Goal: Task Accomplishment & Management: Manage account settings

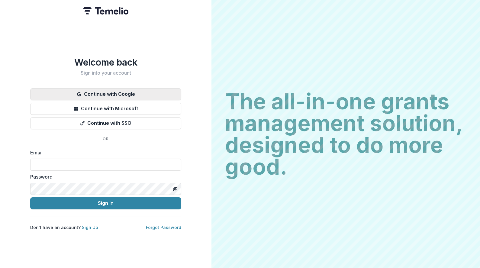
click at [132, 91] on button "Continue with Google" at bounding box center [105, 94] width 151 height 12
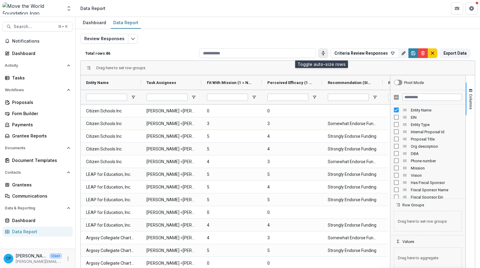
click at [318, 56] on button "Toggle auto height" at bounding box center [323, 53] width 10 height 10
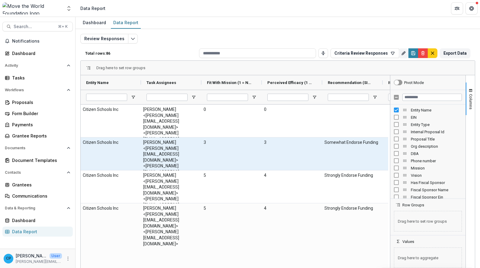
click at [329, 152] on div "Somewhat Endorse Funding" at bounding box center [352, 153] width 60 height 33
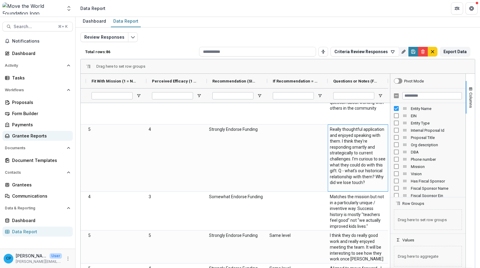
scroll to position [103, 0]
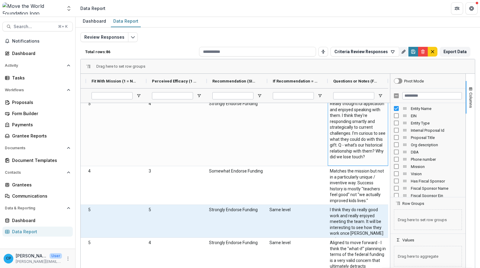
click at [340, 221] on \(FORMATTED_TEXT\)-737 "I think they do really good work and really enjoyed meeting the team. It will b…" at bounding box center [358, 225] width 56 height 36
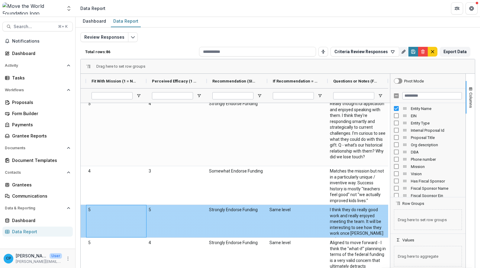
scroll to position [0, 0]
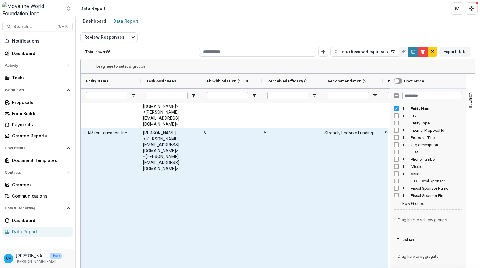
click at [157, 149] on div "Christina Pappas <christina@movetheworldfoundation.org> <christina@movetheworld…" at bounding box center [171, 204] width 60 height 153
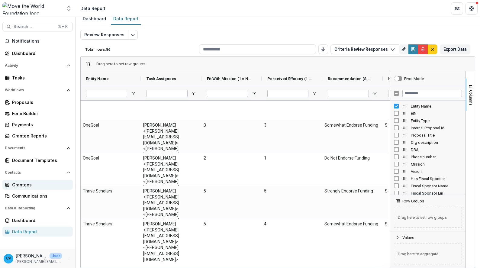
scroll to position [1749, 0]
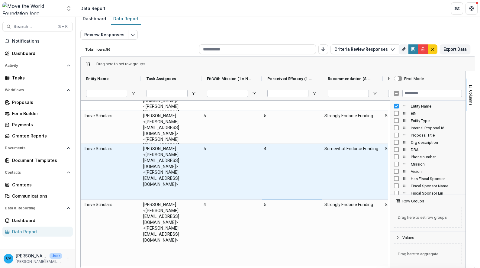
click at [318, 165] on div "4" at bounding box center [292, 172] width 60 height 56
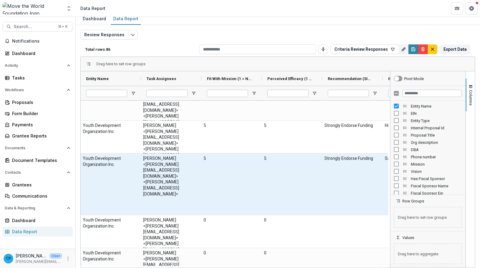
click at [162, 164] on Assignees-1754 "Jill Pappas <jill@movetheworldfoundation.org> <jill@movetheworldfoundation.org>" at bounding box center [171, 175] width 56 height 41
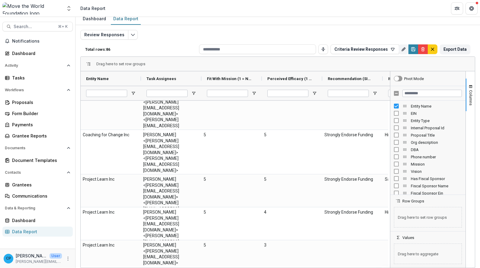
scroll to position [2892, 0]
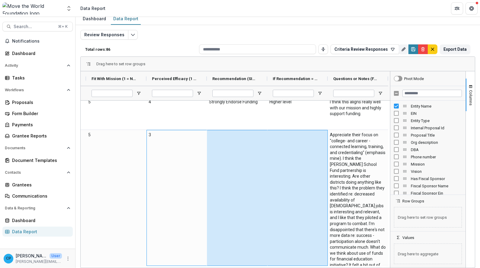
drag, startPoint x: 368, startPoint y: 189, endPoint x: 395, endPoint y: 189, distance: 27.5
click at [395, 189] on div "Entity Name Task Assignees Fit With Mission (1 = Not at all, 5 = Extremely Like…" at bounding box center [278, 169] width 394 height 196
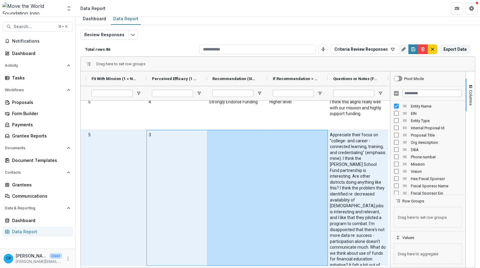
click at [339, 176] on \(FORMATTED_TEXT\)-1885 "Appreciate their focus on "college- and career -connected learning, training, a…" at bounding box center [358, 203] width 56 height 142
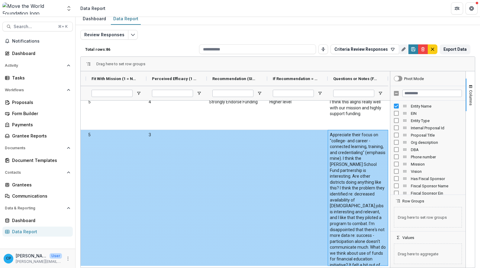
click at [330, 178] on \(FORMATTED_TEXT\)-1885 "Appreciate their focus on "college- and career -connected learning, training, a…" at bounding box center [358, 203] width 56 height 142
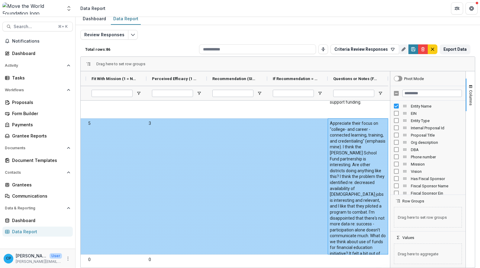
click at [290, 180] on div at bounding box center [297, 186] width 60 height 136
click at [241, 174] on div at bounding box center [237, 186] width 60 height 136
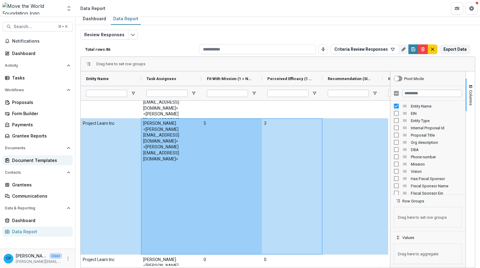
drag, startPoint x: 197, startPoint y: 171, endPoint x: 58, endPoint y: 159, distance: 138.8
click at [58, 159] on main "Search... ⌘ + K Notifications Dashboard Activity Tasks Workflows Proposals Form…" at bounding box center [240, 142] width 480 height 251
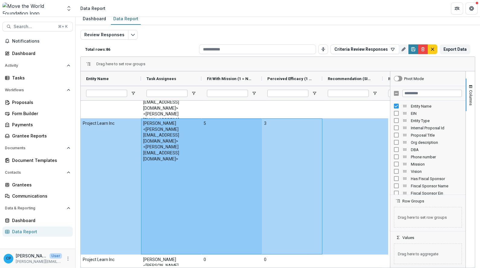
click at [149, 163] on div "Christina Pappas <christina@movetheworldfoundation.org> <christina@movetheworld…" at bounding box center [171, 186] width 60 height 136
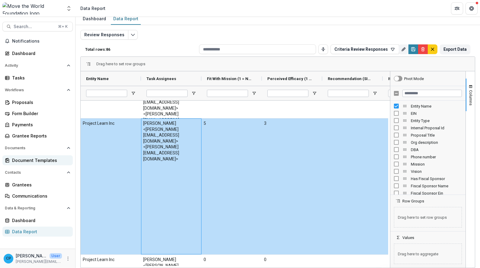
click at [100, 122] on Name-1879 "Project Learn Inc" at bounding box center [111, 123] width 56 height 6
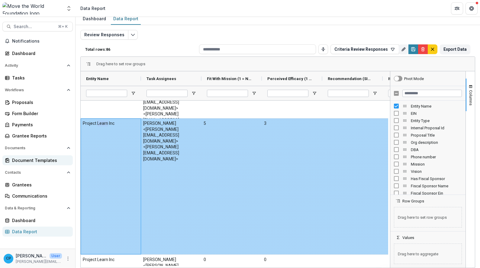
click at [100, 122] on Name-1879 "Project Learn Inc" at bounding box center [111, 123] width 56 height 6
click at [114, 124] on Name-1879 "Project Learn Inc" at bounding box center [111, 123] width 56 height 6
drag, startPoint x: 120, startPoint y: 124, endPoint x: 86, endPoint y: 123, distance: 33.5
click at [86, 123] on Name-1879 "Project Learn Inc" at bounding box center [111, 123] width 56 height 6
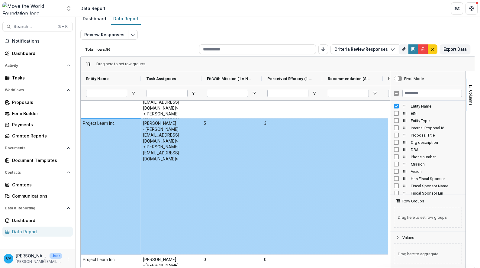
click at [91, 123] on Name-1879 "Project Learn Inc" at bounding box center [111, 123] width 56 height 6
click at [114, 126] on Name-1879 "Project Learn Inc" at bounding box center [111, 123] width 56 height 6
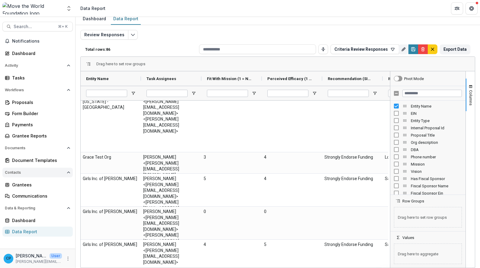
scroll to position [3549, 0]
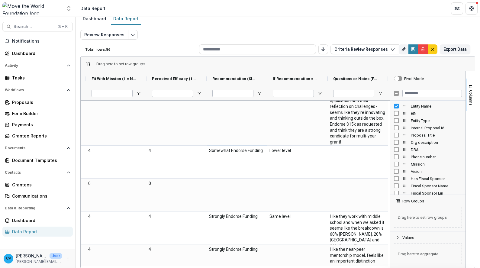
drag, startPoint x: 352, startPoint y: 153, endPoint x: 415, endPoint y: 156, distance: 63.2
click at [415, 156] on div "Entity Name Task Assignees Fit With Mission (1 = Not at all, 5 = Extremely Like…" at bounding box center [278, 169] width 394 height 196
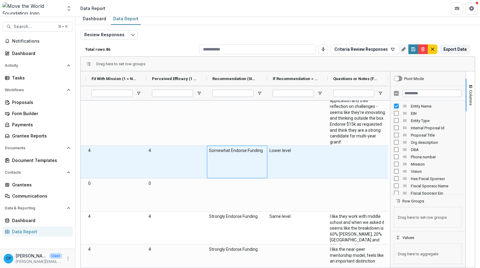
click at [310, 163] on div "Lower level" at bounding box center [297, 162] width 60 height 33
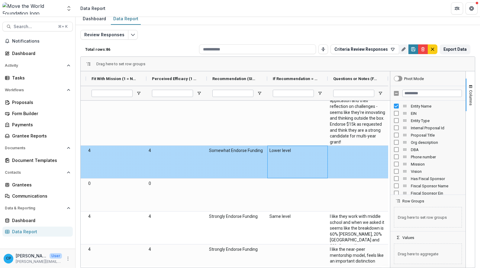
click at [299, 162] on div "Lower level" at bounding box center [297, 162] width 60 height 33
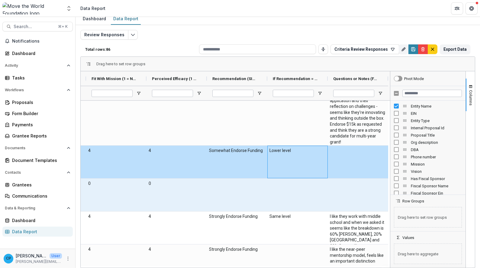
click at [300, 212] on div "Same level" at bounding box center [297, 227] width 60 height 33
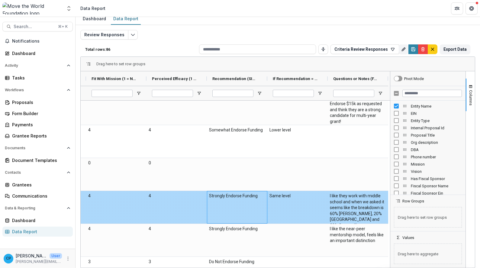
click at [257, 205] on div "Strongly Endorse Funding" at bounding box center [237, 207] width 60 height 33
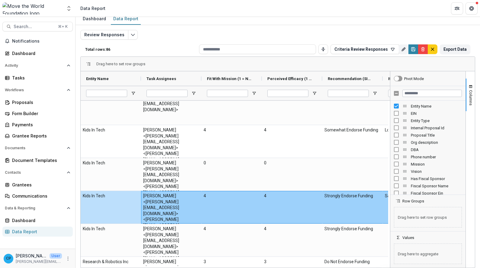
drag, startPoint x: 350, startPoint y: 206, endPoint x: 73, endPoint y: 189, distance: 278.0
click at [73, 189] on main "Search... ⌘ + K Notifications Dashboard Activity Tasks Workflows Proposals Form…" at bounding box center [240, 142] width 480 height 251
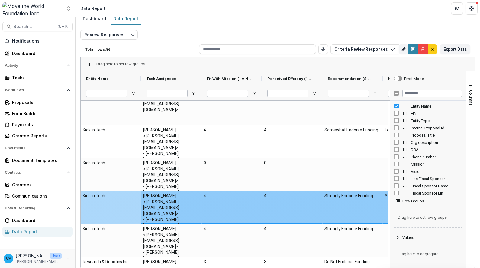
click at [92, 196] on Name-2117 "Kids In Tech" at bounding box center [111, 196] width 56 height 6
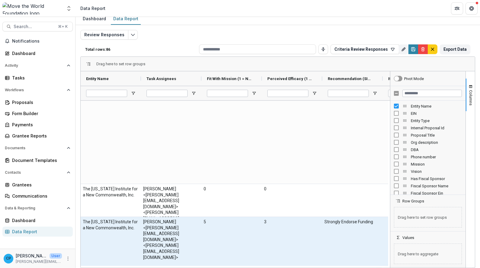
scroll to position [4626, 0]
click at [124, 228] on Name-2243 "The Massachusetts Institute for a New Commonwealth, Inc." at bounding box center [111, 224] width 56 height 12
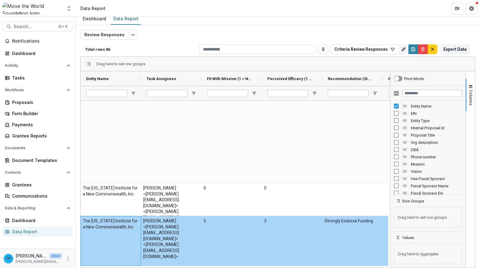
click at [124, 228] on Name-2243 "The Massachusetts Institute for a New Commonwealth, Inc." at bounding box center [111, 224] width 56 height 12
click at [104, 229] on Name-2243 "The Massachusetts Institute for a New Commonwealth, Inc." at bounding box center [111, 224] width 56 height 12
drag, startPoint x: 94, startPoint y: 232, endPoint x: 85, endPoint y: 219, distance: 15.3
click at [82, 220] on div "The Massachusetts Institute for a New Commonwealth, Inc." at bounding box center [111, 241] width 60 height 50
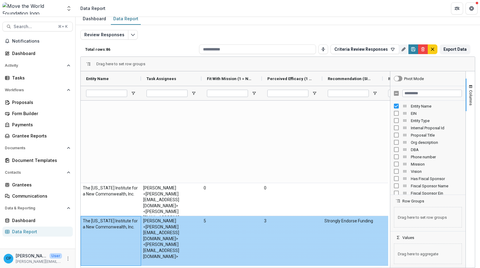
click at [85, 219] on Name-2243 "The Massachusetts Institute for a New Commonwealth, Inc." at bounding box center [111, 224] width 56 height 12
click at [90, 229] on Name-2243 "The Massachusetts Institute for a New Commonwealth, Inc." at bounding box center [111, 224] width 56 height 12
drag, startPoint x: 91, startPoint y: 235, endPoint x: 82, endPoint y: 220, distance: 17.3
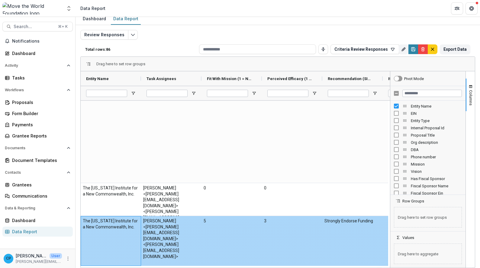
click at [82, 221] on div "The Massachusetts Institute for a New Commonwealth, Inc." at bounding box center [111, 241] width 60 height 50
click at [85, 219] on Name-2243 "The Massachusetts Institute for a New Commonwealth, Inc." at bounding box center [111, 224] width 56 height 12
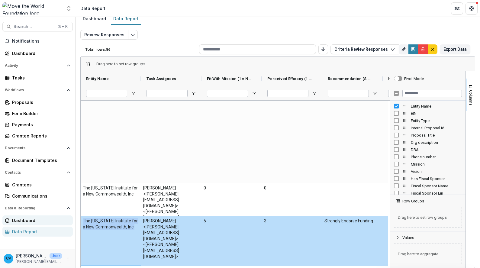
copy Name-2243 "The Massachusetts Institute for a New Commonwealth, Inc."
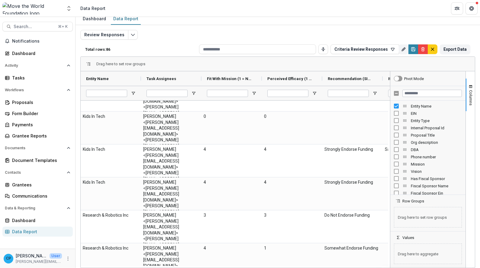
scroll to position [4084, 0]
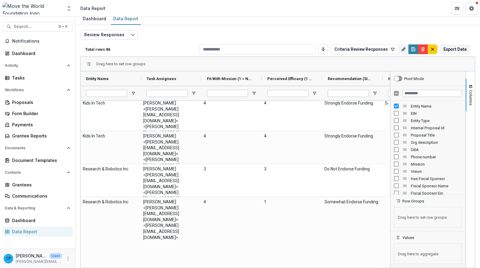
click at [110, 201] on div "Research & Robotics Inc" at bounding box center [111, 250] width 60 height 107
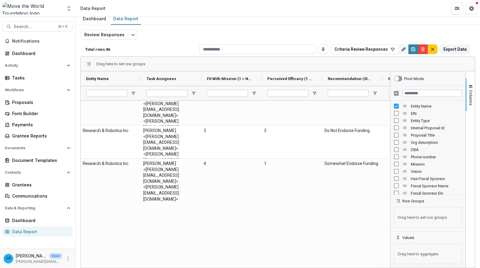
scroll to position [4122, 0]
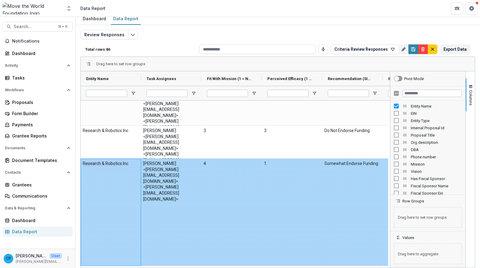
click at [110, 201] on div "Research & Robotics Inc" at bounding box center [111, 211] width 60 height 107
click at [110, 163] on Name-2264 "Research & Robotics Inc" at bounding box center [111, 164] width 56 height 6
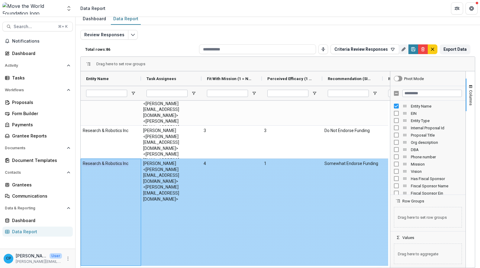
click at [113, 164] on Name-2264 "Research & Robotics Inc" at bounding box center [111, 164] width 56 height 6
click at [123, 163] on Name-2264 "Research & Robotics Inc" at bounding box center [111, 164] width 56 height 6
click at [127, 163] on Name-2264 "Research & Robotics Inc" at bounding box center [111, 164] width 56 height 6
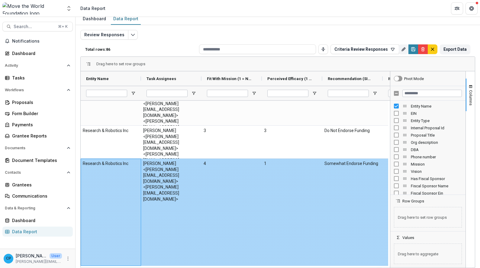
drag, startPoint x: 132, startPoint y: 164, endPoint x: 87, endPoint y: 165, distance: 45.3
click at [87, 165] on Name-2264 "Research & Robotics Inc" at bounding box center [111, 164] width 56 height 6
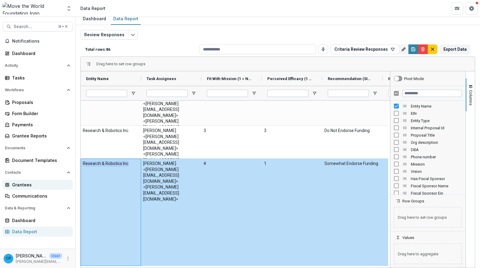
copy Name-2264 "Research & Robotics Inc"
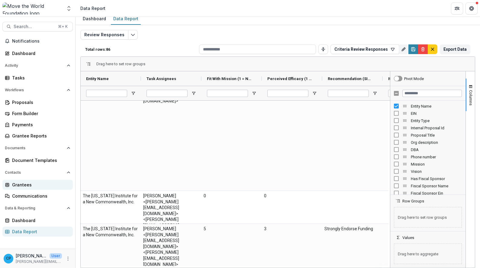
scroll to position [4626, 0]
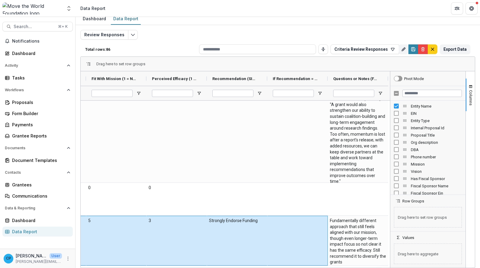
drag, startPoint x: 111, startPoint y: 230, endPoint x: 407, endPoint y: 237, distance: 296.5
click at [407, 237] on div "Entity Name Task Assignees Fit With Mission (1 = Not at all, 5 = Extremely Like…" at bounding box center [278, 169] width 394 height 196
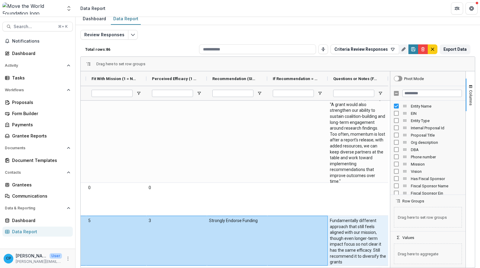
click at [362, 238] on \(FORMATTED_TEXT\)-2375 "Fundamentally different approach that still feels aligned with our mission, tho…" at bounding box center [358, 241] width 56 height 47
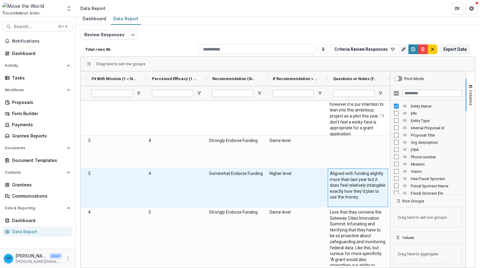
click at [354, 195] on \(FORMATTED_TEXT\)-2354 "Aligned with funding slightly more than last year but it does feel relatively i…" at bounding box center [358, 186] width 56 height 30
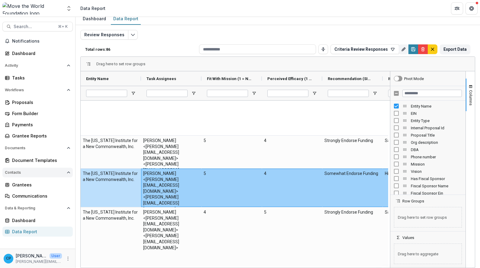
drag, startPoint x: 360, startPoint y: 192, endPoint x: 25, endPoint y: 175, distance: 334.9
click at [25, 175] on main "Search... ⌘ + K Notifications Dashboard Activity Tasks Workflows Proposals Form…" at bounding box center [240, 142] width 480 height 251
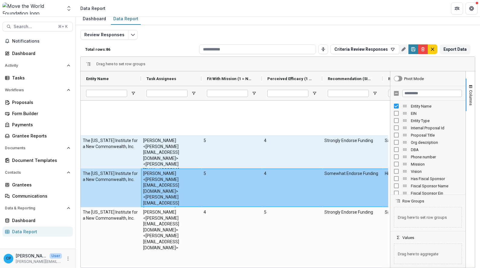
click at [126, 149] on Name-2341 "The Massachusetts Institute for a New Commonwealth, Inc." at bounding box center [111, 144] width 56 height 12
